Goal: Task Accomplishment & Management: Manage account settings

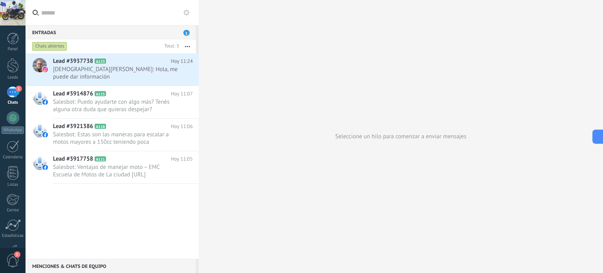
scroll to position [36, 0]
click at [294, 118] on div "Seleccione un hilo para comenzar a enviar mensajes" at bounding box center [401, 136] width 405 height 273
click at [143, 112] on span "Salesbot: Puedo ayudarte con algo más? Tenés alguna otra duda que quieras despe…" at bounding box center [115, 105] width 125 height 15
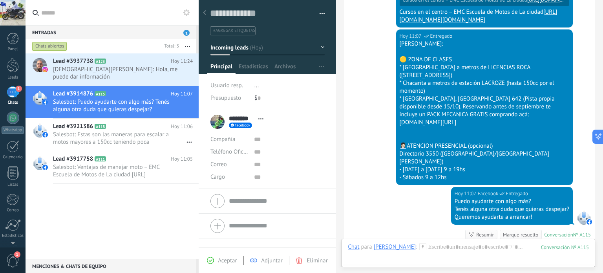
scroll to position [1396, 0]
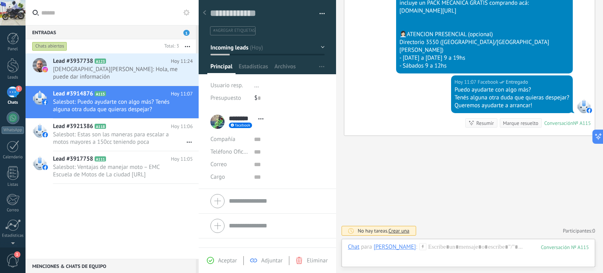
drag, startPoint x: 445, startPoint y: 99, endPoint x: 445, endPoint y: 243, distance: 144.5
drag, startPoint x: 135, startPoint y: 101, endPoint x: 322, endPoint y: 138, distance: 190.9
click at [322, 138] on li "******** [PERSON_NAME][GEOGRAPHIC_DATA] *** [PERSON_NAME] **** [GEOGRAPHIC_DATA…" at bounding box center [267, 149] width 137 height 79
click at [258, 117] on span "Abrir detalle Copie el nombre Desatar Contacto principal" at bounding box center [260, 119] width 13 height 6
click at [261, 117] on span "Abrir detalle Copie el nombre Desatar Contacto principal" at bounding box center [260, 119] width 13 height 6
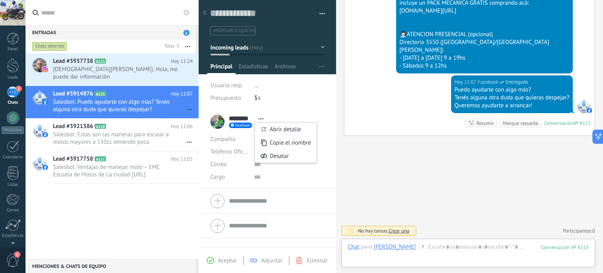
click at [374, 116] on div "[DATE] 11:07 Facebook Entregado Puedo ayudarte con algo más? Tenés alguna otra …" at bounding box center [469, 105] width 251 height 60
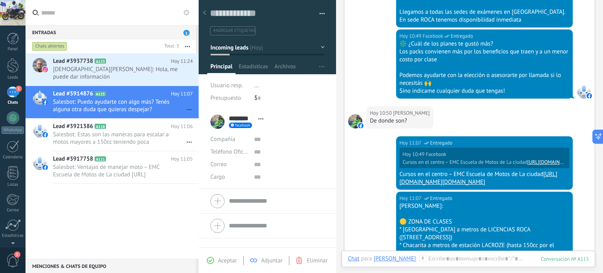
scroll to position [1043, 0]
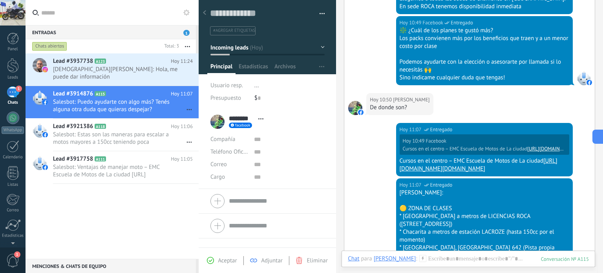
click at [269, 202] on form "Compañía Teléfono Oficina Ofic. directo Celular Fax Casa Otro Teléfono Oficina …" at bounding box center [268, 201] width 114 height 20
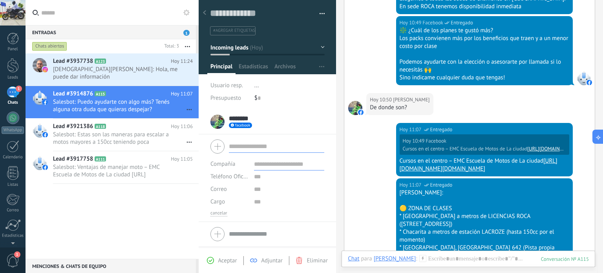
drag, startPoint x: 259, startPoint y: 118, endPoint x: 270, endPoint y: 144, distance: 28.0
click at [270, 133] on li "******** [PERSON_NAME][GEOGRAPHIC_DATA] *** [PERSON_NAME] **** [GEOGRAPHIC_DATA…" at bounding box center [267, 122] width 137 height 25
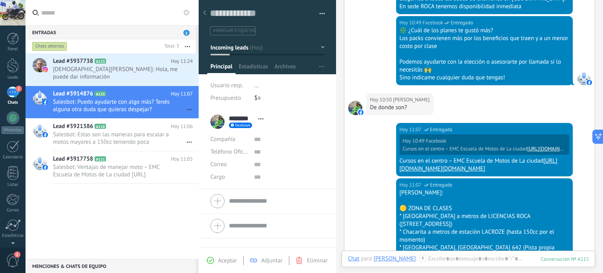
click at [259, 204] on form "Compañía Teléfono Oficina Ofic. directo Celular Fax Casa Otro Teléfono Oficina …" at bounding box center [268, 201] width 114 height 20
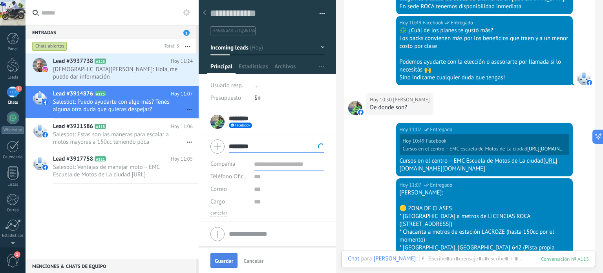
type input "********"
click at [231, 258] on span "Guardar" at bounding box center [224, 260] width 18 height 5
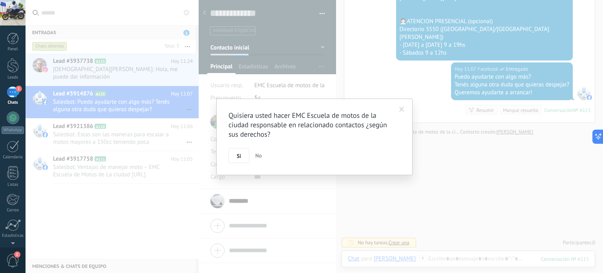
scroll to position [1409, 0]
click at [240, 157] on span "Si" at bounding box center [239, 155] width 4 height 5
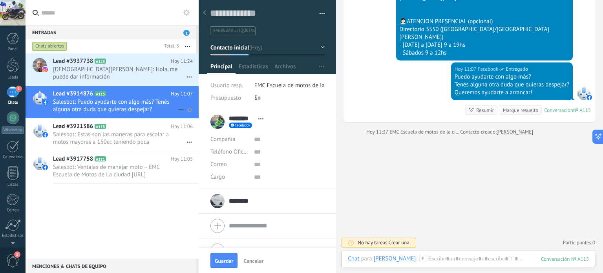
click at [178, 106] on icon at bounding box center [180, 109] width 9 height 9
click at [150, 99] on div at bounding box center [301, 136] width 603 height 273
click at [290, 128] on div "******** [PERSON_NAME][GEOGRAPHIC_DATA] *** [PERSON_NAME] **** [GEOGRAPHIC_DATA…" at bounding box center [268, 122] width 114 height 20
click at [204, 17] on div at bounding box center [204, 12] width 11 height 15
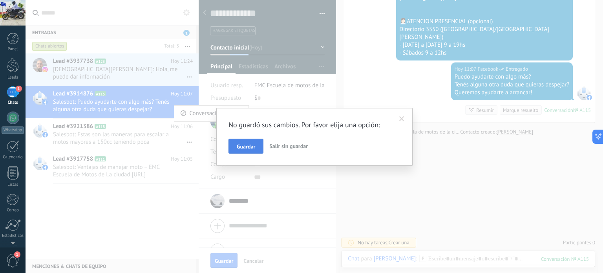
click at [240, 146] on span "Guardar" at bounding box center [246, 146] width 18 height 5
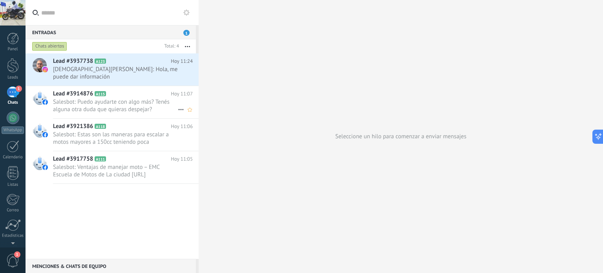
click at [119, 111] on span "Salesbot: Puedo ayudarte con algo más? Tenés alguna otra duda que quieras despe…" at bounding box center [115, 105] width 125 height 15
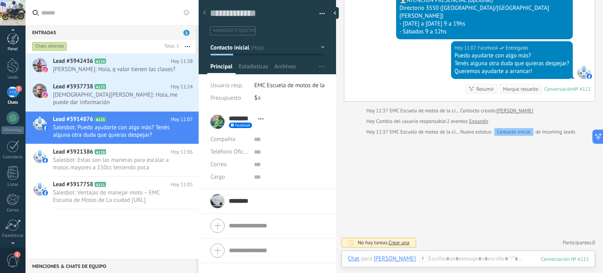
click at [11, 40] on div at bounding box center [13, 39] width 12 height 12
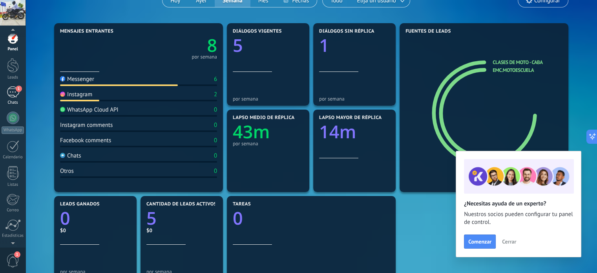
click at [15, 92] on div "1" at bounding box center [13, 91] width 13 height 11
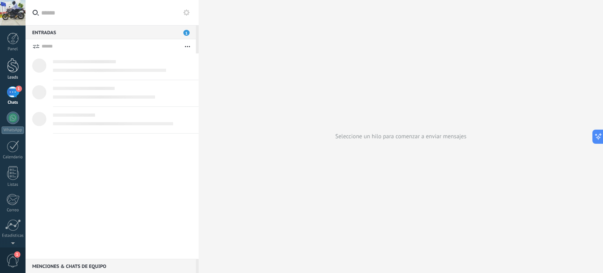
click at [12, 70] on div at bounding box center [13, 65] width 12 height 15
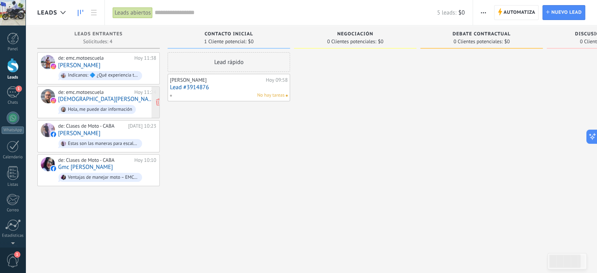
click at [123, 102] on div "de: emc.motoescuela [DATE] 11:24 [DEMOGRAPHIC_DATA][PERSON_NAME] Hola, me puede…" at bounding box center [107, 102] width 98 height 27
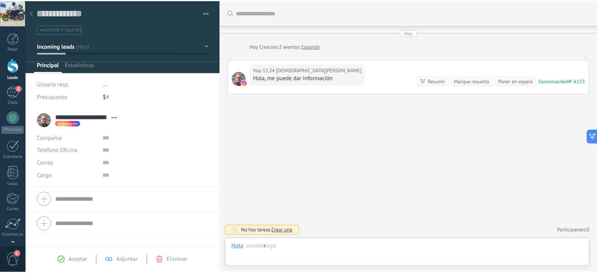
scroll to position [11, 0]
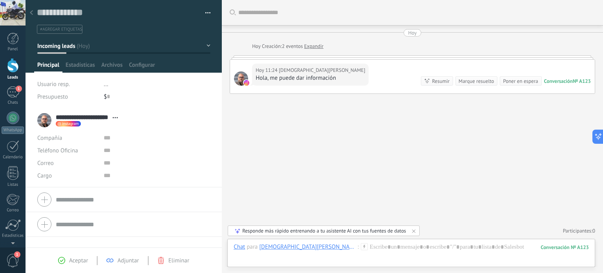
click at [34, 13] on div at bounding box center [31, 12] width 11 height 15
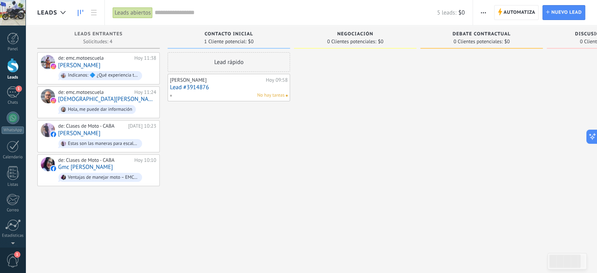
click at [479, 32] on span "Debate contractual" at bounding box center [482, 33] width 58 height 5
click at [502, 31] on span "Debate contractual" at bounding box center [482, 33] width 58 height 5
click at [207, 89] on link "Lead #3914876" at bounding box center [229, 87] width 118 height 7
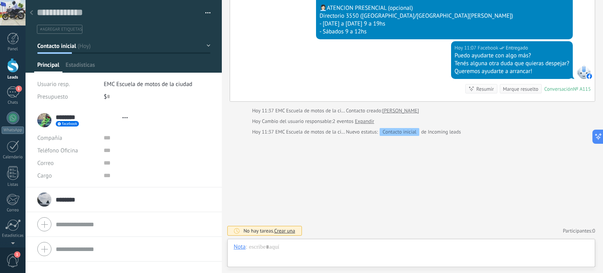
scroll to position [11, 0]
click at [311, 249] on div at bounding box center [411, 255] width 355 height 24
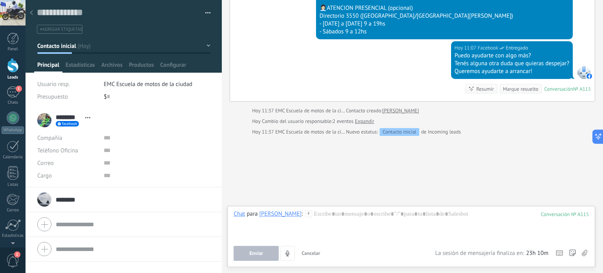
drag, startPoint x: 311, startPoint y: 219, endPoint x: 297, endPoint y: 218, distance: 14.2
click at [297, 218] on div at bounding box center [411, 225] width 355 height 30
click at [585, 250] on icon at bounding box center [584, 253] width 5 height 7
click at [0, 0] on input "file" at bounding box center [0, 0] width 0 height 0
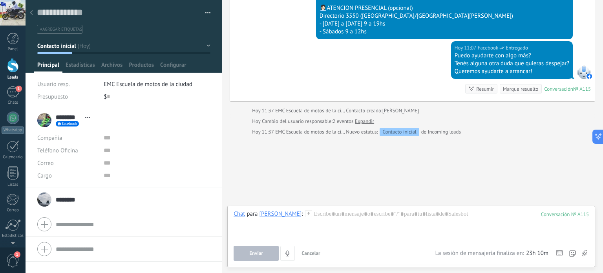
click at [30, 13] on icon at bounding box center [31, 12] width 3 height 5
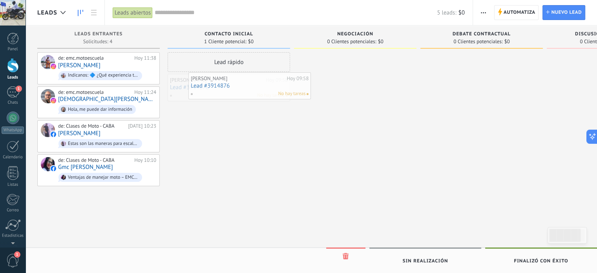
drag, startPoint x: 210, startPoint y: 86, endPoint x: 227, endPoint y: 84, distance: 17.0
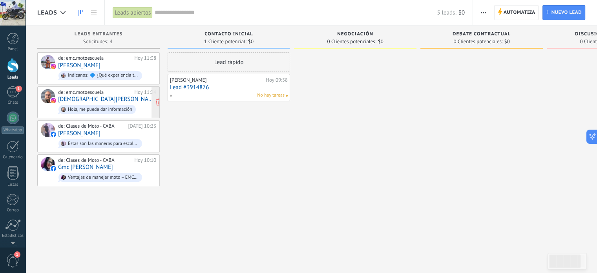
click at [110, 94] on div "de: emc.motoescuela [DATE] 11:24 [DEMOGRAPHIC_DATA][PERSON_NAME] Hola, me puede…" at bounding box center [107, 102] width 98 height 27
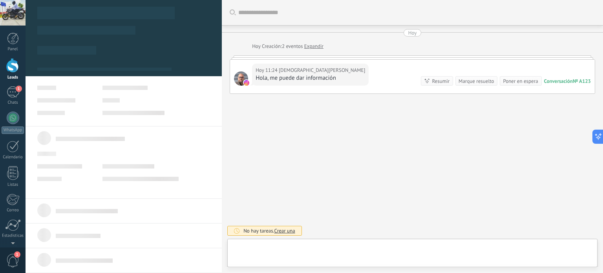
type textarea "**********"
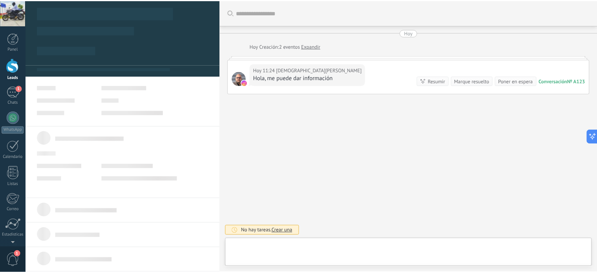
scroll to position [11, 0]
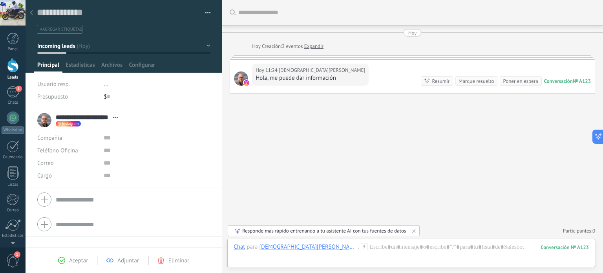
click at [33, 15] on div at bounding box center [31, 12] width 11 height 15
